Goal: Task Accomplishment & Management: Manage account settings

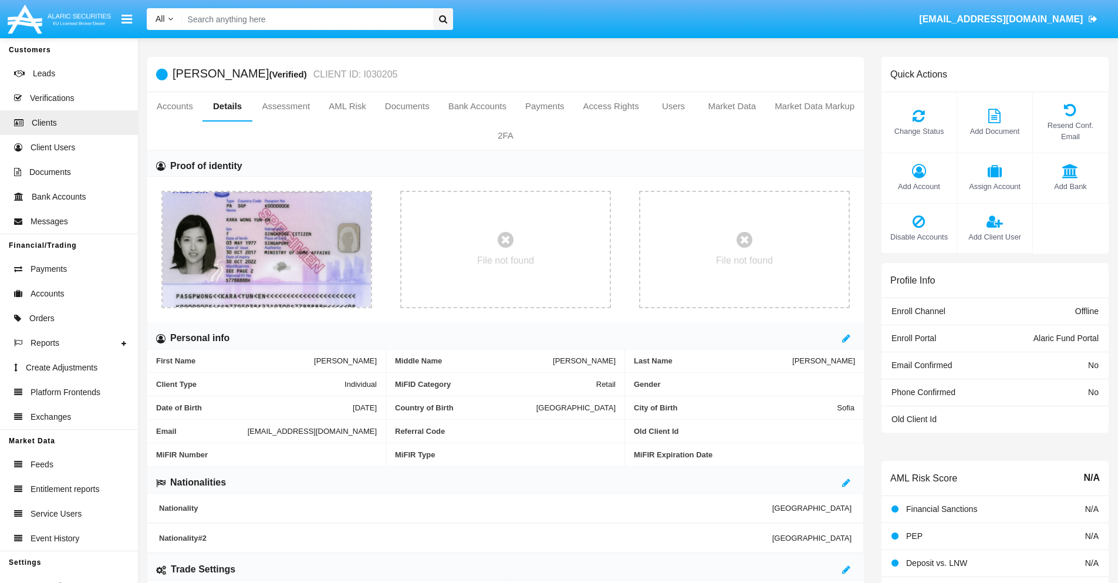
click at [918, 186] on span "Add Account" at bounding box center [918, 186] width 63 height 11
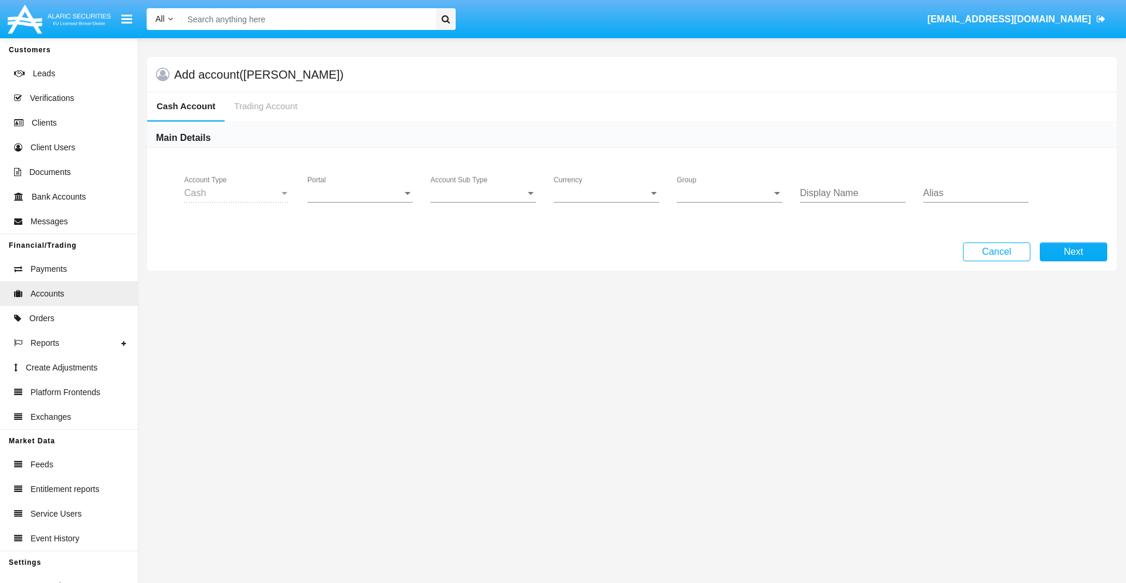
click at [360, 193] on span "Portal" at bounding box center [354, 193] width 95 height 11
click at [361, 258] on span "Alaric Fund Portal" at bounding box center [361, 258] width 109 height 28
click at [483, 193] on span "Account Sub Type" at bounding box center [478, 193] width 95 height 11
click at [483, 202] on span "Fund Cash" at bounding box center [484, 202] width 106 height 28
click at [730, 193] on span "Group" at bounding box center [724, 193] width 95 height 11
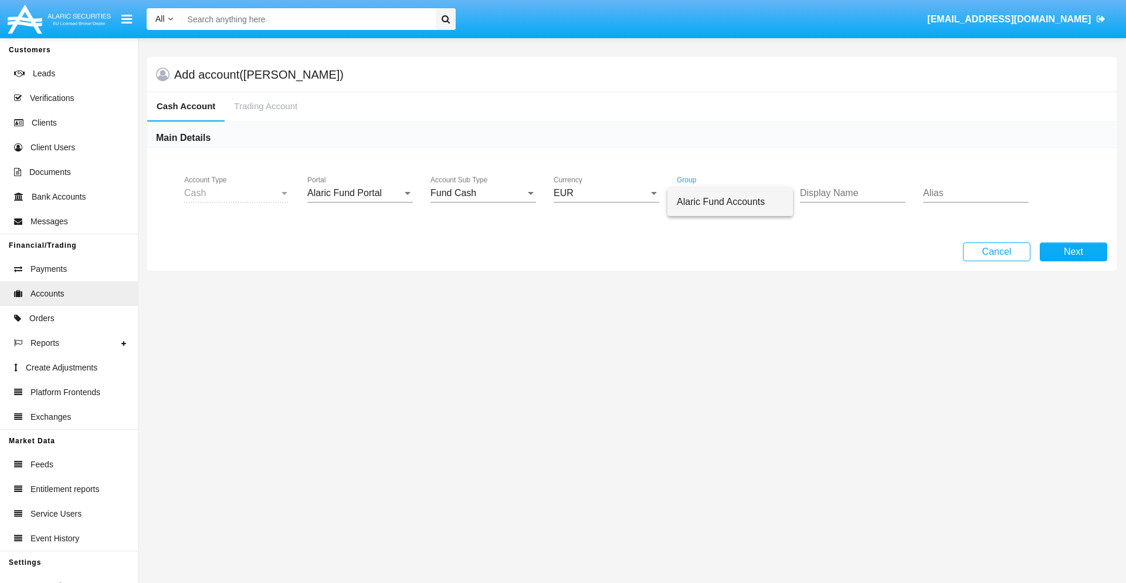
click at [730, 202] on span "Alaric Fund Accounts" at bounding box center [730, 202] width 107 height 28
type input "sky blue"
type input "lavender"
click at [1074, 252] on button "Next" at bounding box center [1073, 251] width 67 height 19
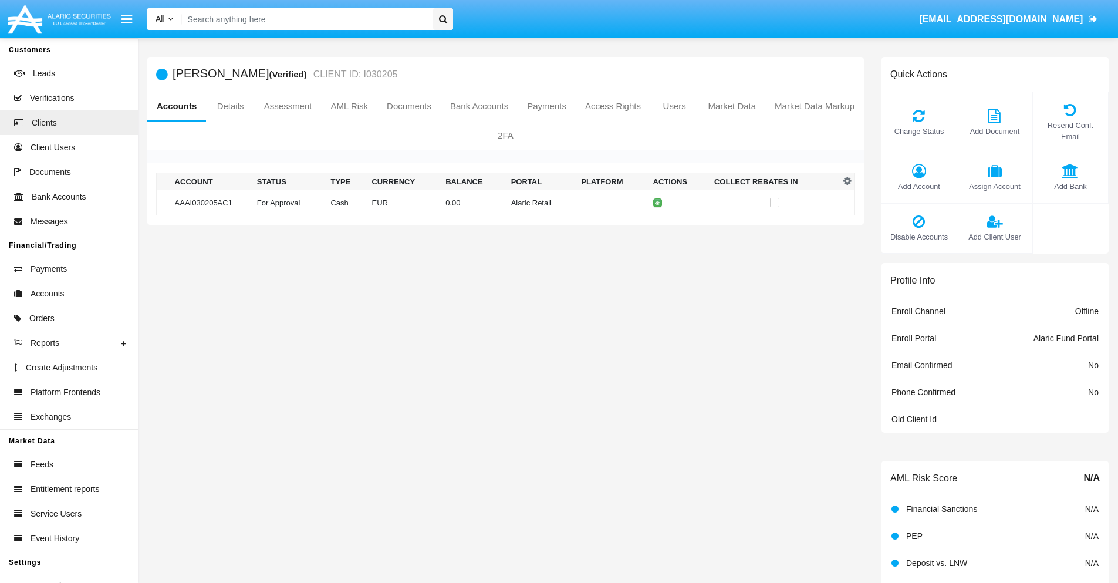
click at [506, 202] on td "Alaric Retail" at bounding box center [541, 202] width 70 height 25
click at [918, 131] on span "Change Status" at bounding box center [918, 131] width 63 height 11
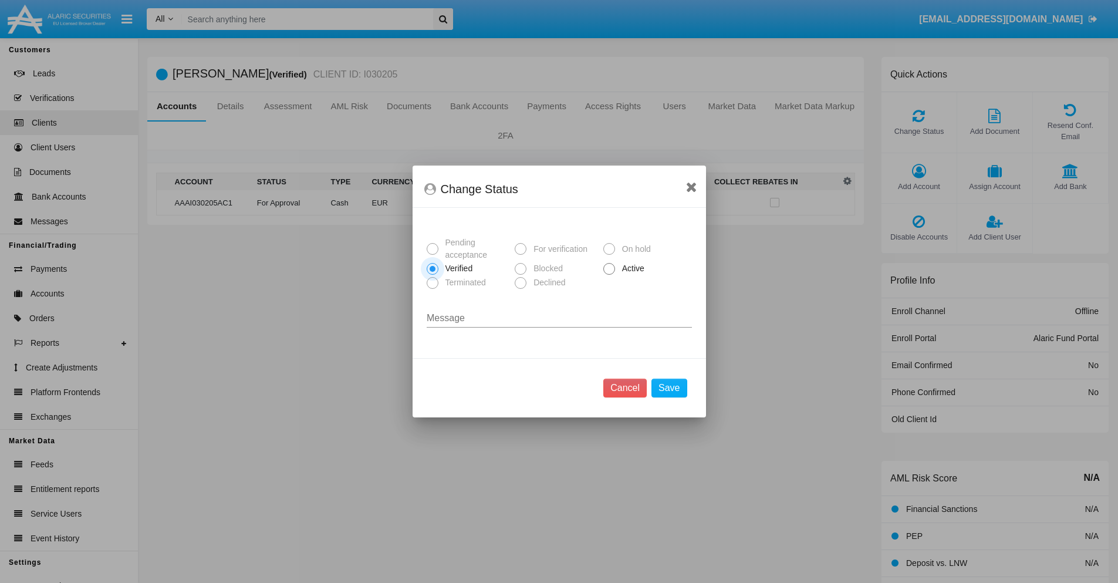
click at [631, 268] on span "Active" at bounding box center [631, 268] width 32 height 12
click at [609, 275] on input "Active" at bounding box center [608, 275] width 1 height 1
radio input "true"
click at [669, 388] on button "Save" at bounding box center [668, 387] width 35 height 19
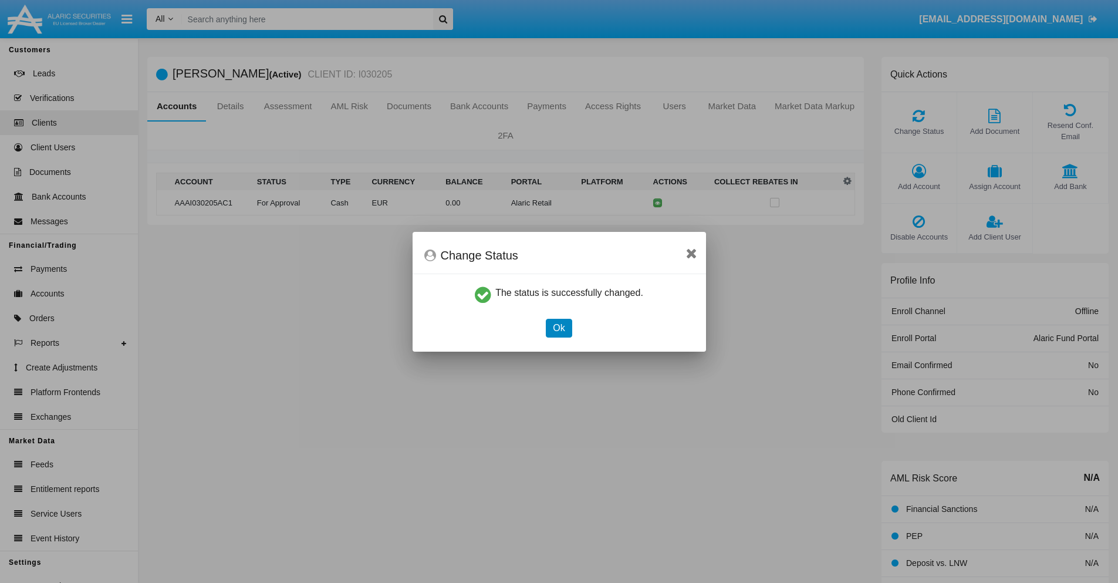
click at [559, 327] on button "Ok" at bounding box center [559, 328] width 26 height 19
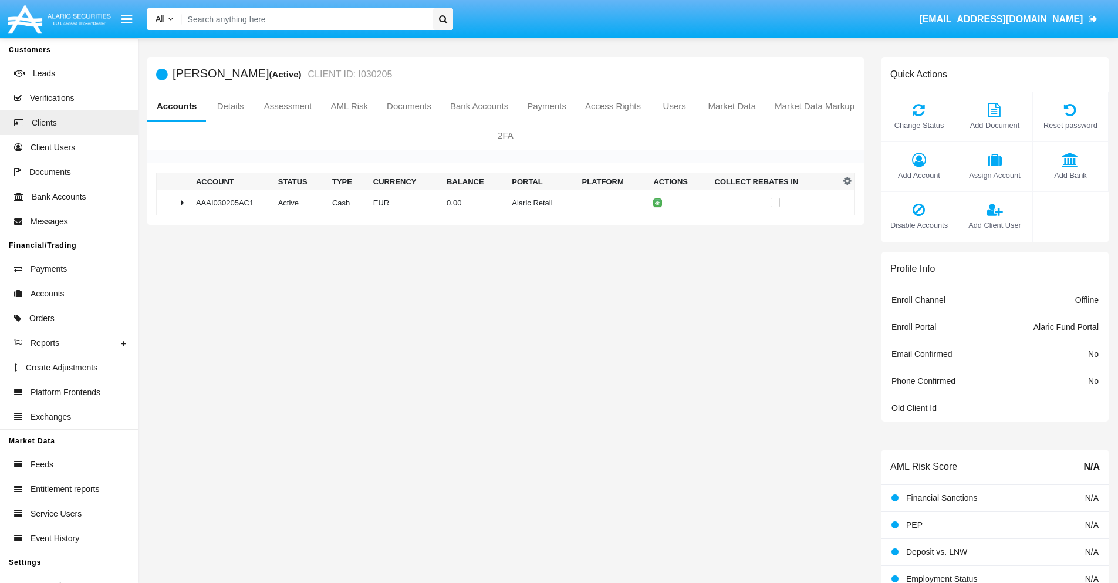
click at [501, 202] on td "0.00" at bounding box center [474, 202] width 65 height 25
click at [657, 227] on icon at bounding box center [659, 227] width 5 height 5
